Goal: Understand process/instructions: Learn how to perform a task or action

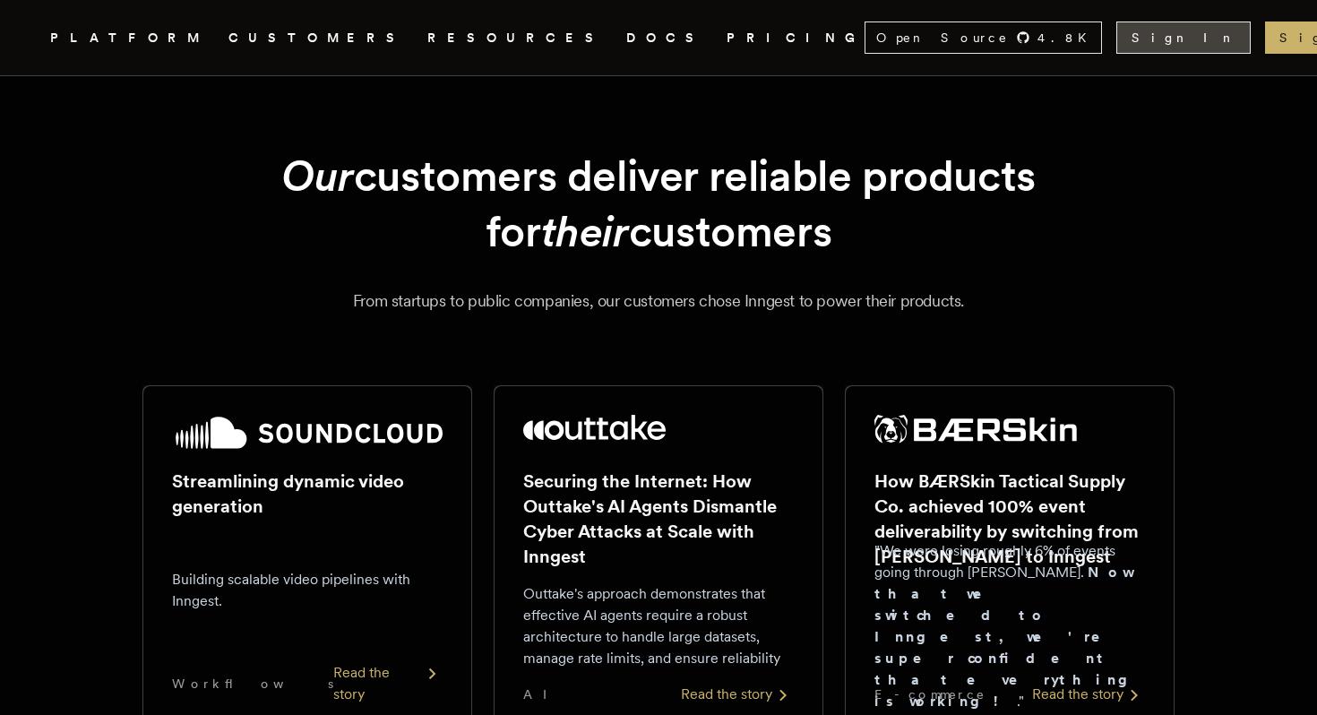
click at [1165, 48] on link "Sign In" at bounding box center [1183, 38] width 134 height 32
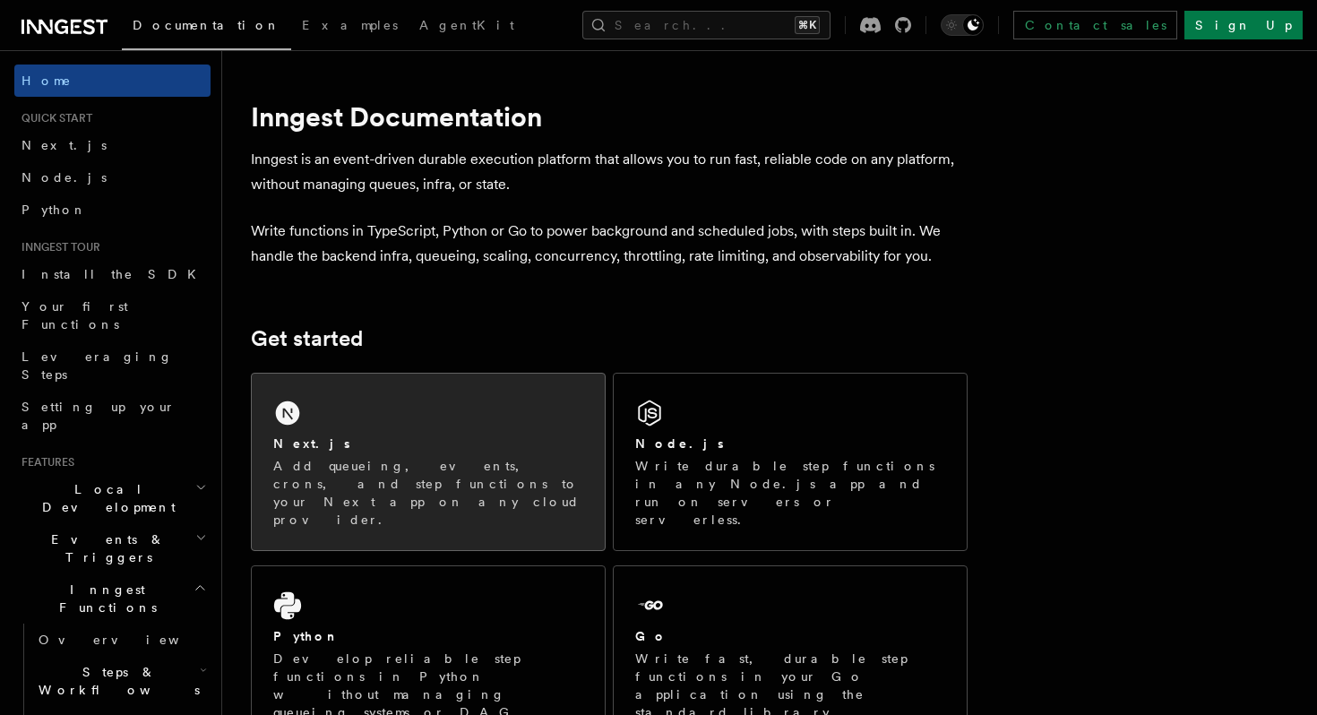
click at [378, 460] on p "Add queueing, events, crons, and step functions to your Next app on any cloud p…" at bounding box center [428, 493] width 310 height 72
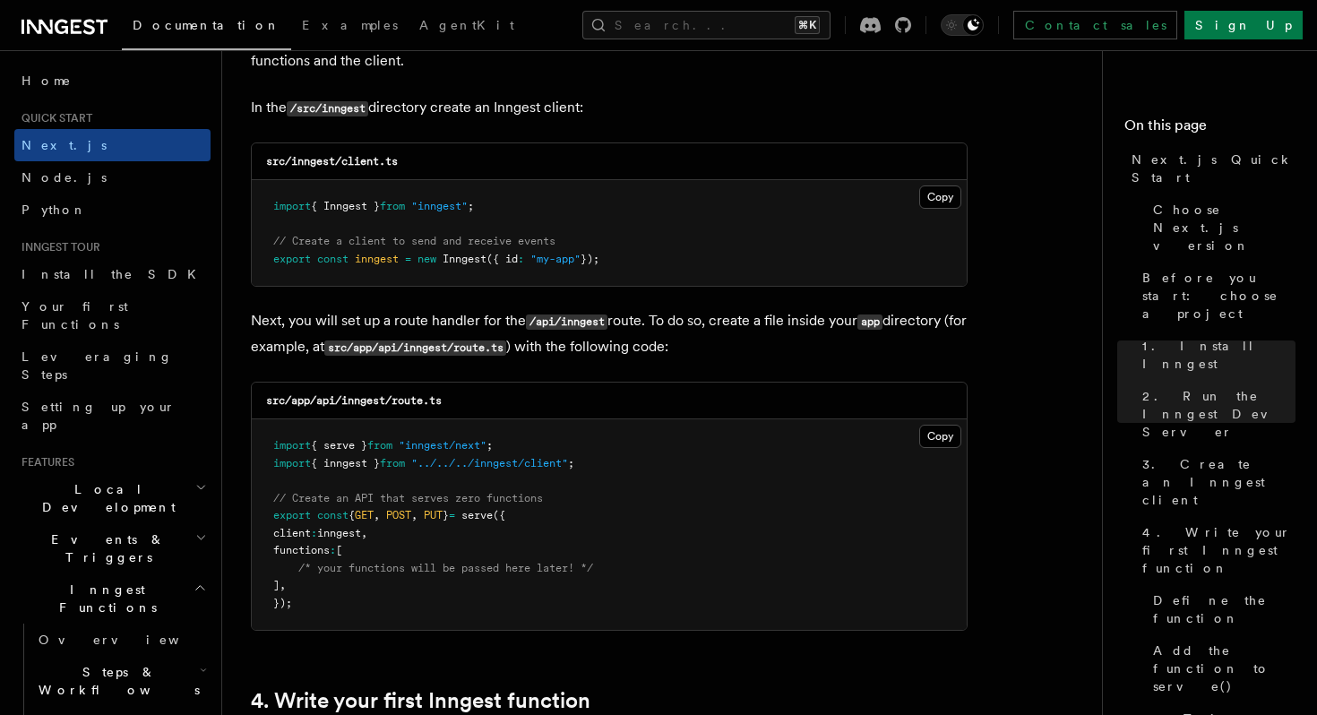
scroll to position [2279, 0]
click at [939, 192] on button "Copy Copied" at bounding box center [940, 195] width 42 height 23
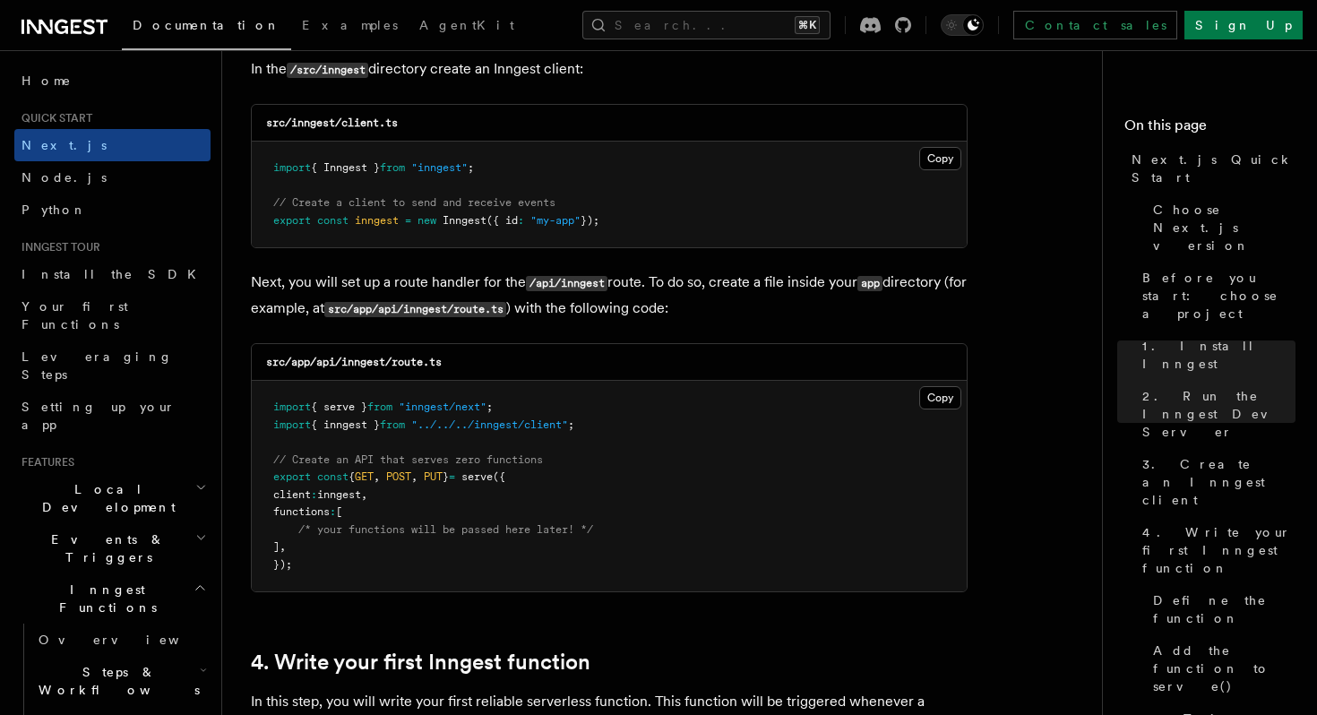
scroll to position [2320, 0]
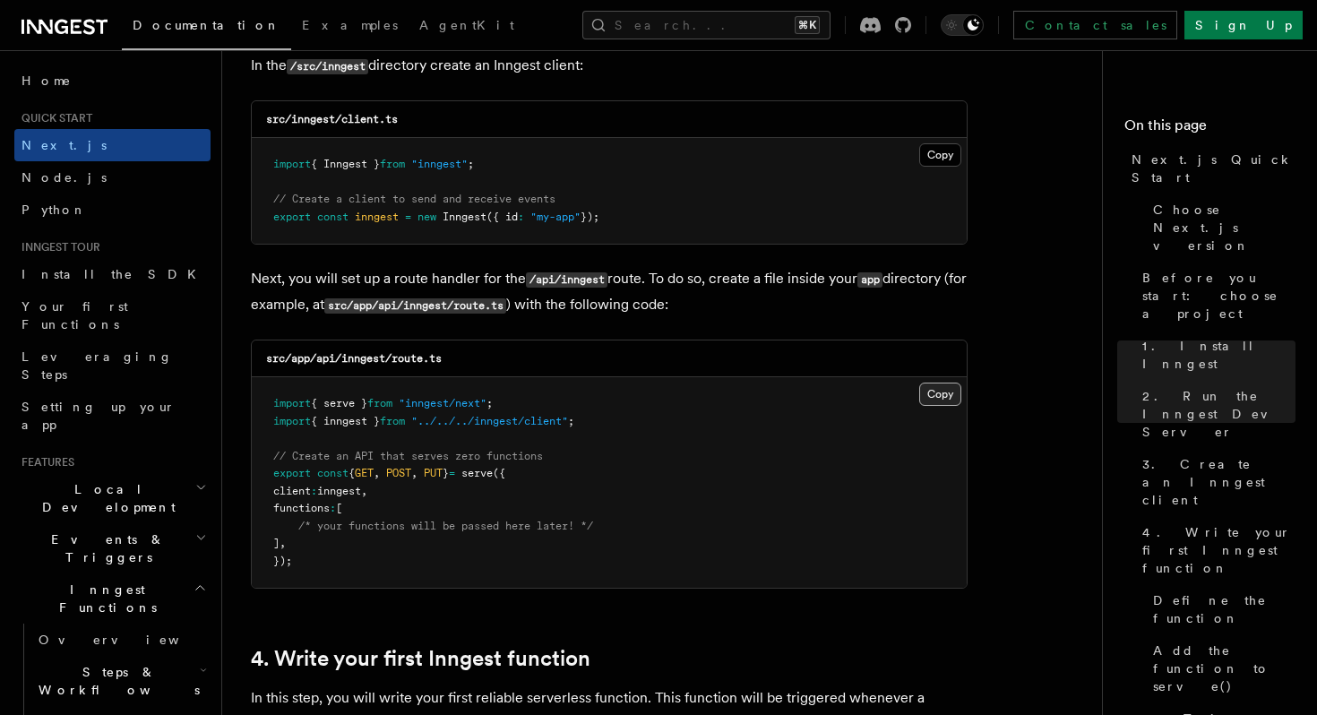
click at [943, 404] on button "Copy Copied" at bounding box center [940, 394] width 42 height 23
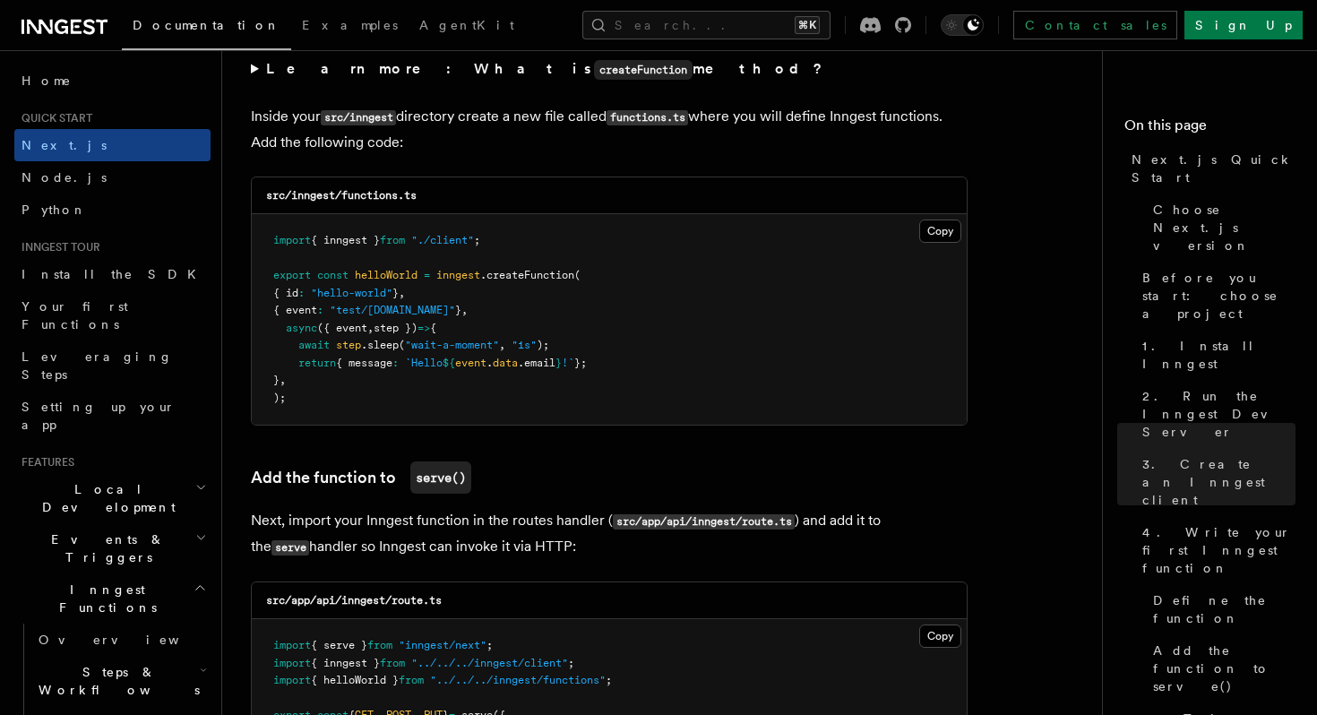
scroll to position [3149, 0]
click at [930, 226] on button "Copy Copied" at bounding box center [940, 229] width 42 height 23
